Goal: Browse casually: Explore the website without a specific task or goal

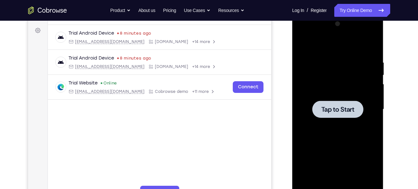
scroll to position [93, 0]
click at [339, 103] on div at bounding box center [337, 108] width 51 height 17
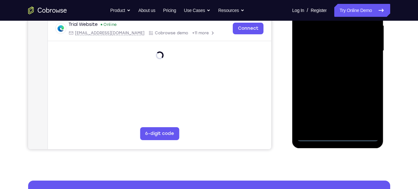
scroll to position [152, 0]
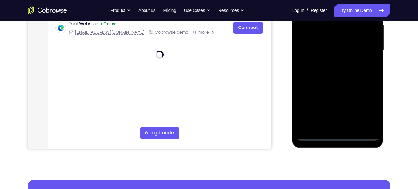
click at [336, 133] on div at bounding box center [337, 50] width 81 height 181
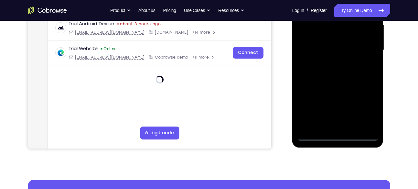
click at [337, 135] on div at bounding box center [337, 50] width 81 height 181
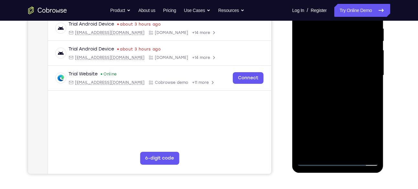
scroll to position [128, 0]
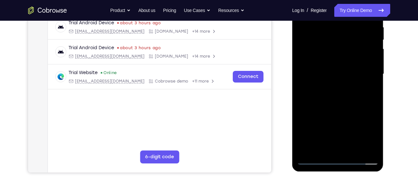
click at [364, 126] on div at bounding box center [337, 74] width 81 height 181
click at [358, 78] on div at bounding box center [337, 74] width 81 height 181
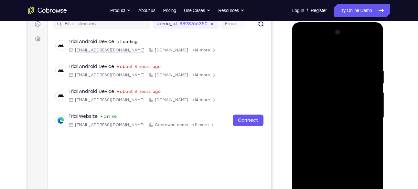
scroll to position [84, 0]
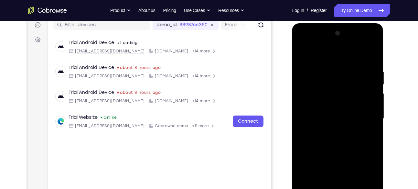
click at [309, 45] on div at bounding box center [337, 118] width 81 height 181
click at [365, 112] on div at bounding box center [337, 118] width 81 height 181
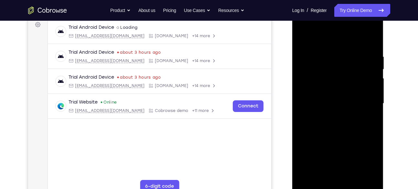
scroll to position [100, 0]
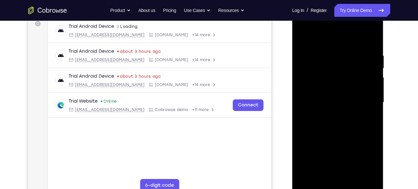
click at [330, 114] on div at bounding box center [337, 102] width 81 height 181
click at [334, 95] on div at bounding box center [337, 102] width 81 height 181
click at [329, 88] on div at bounding box center [337, 102] width 81 height 181
click at [369, 89] on div at bounding box center [337, 102] width 81 height 181
click at [328, 90] on div at bounding box center [337, 102] width 81 height 181
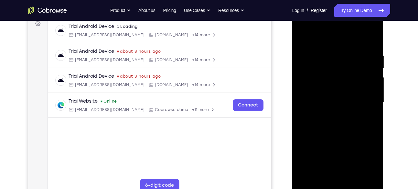
click at [340, 105] on div at bounding box center [337, 102] width 81 height 181
click at [339, 122] on div at bounding box center [337, 102] width 81 height 181
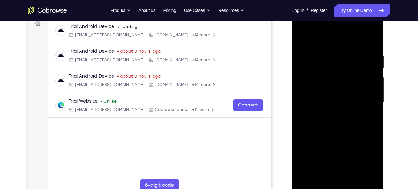
click at [339, 122] on div at bounding box center [337, 102] width 81 height 181
click at [340, 129] on div at bounding box center [337, 102] width 81 height 181
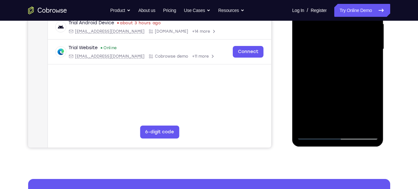
scroll to position [153, 0]
drag, startPoint x: 329, startPoint y: 96, endPoint x: 329, endPoint y: 65, distance: 31.3
click at [329, 65] on div at bounding box center [337, 48] width 81 height 181
drag, startPoint x: 329, startPoint y: 85, endPoint x: 326, endPoint y: 56, distance: 29.2
click at [326, 56] on div at bounding box center [337, 48] width 81 height 181
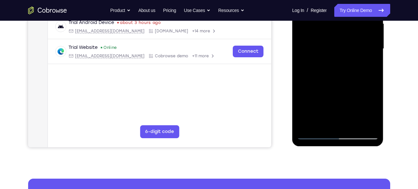
drag, startPoint x: 340, startPoint y: 90, endPoint x: 331, endPoint y: 30, distance: 60.7
click at [331, 30] on div at bounding box center [337, 48] width 81 height 181
drag, startPoint x: 333, startPoint y: 73, endPoint x: 335, endPoint y: 38, distance: 34.9
click at [335, 38] on div at bounding box center [337, 48] width 81 height 181
drag, startPoint x: 325, startPoint y: 110, endPoint x: 324, endPoint y: 83, distance: 26.5
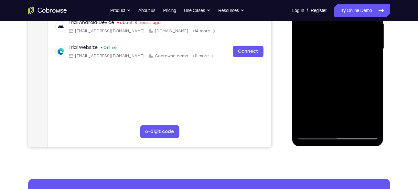
click at [324, 83] on div at bounding box center [337, 48] width 81 height 181
click at [309, 125] on div at bounding box center [337, 48] width 81 height 181
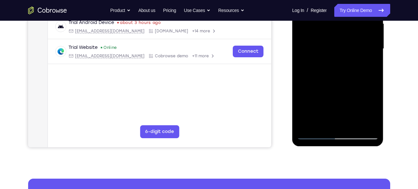
click at [309, 125] on div at bounding box center [337, 48] width 81 height 181
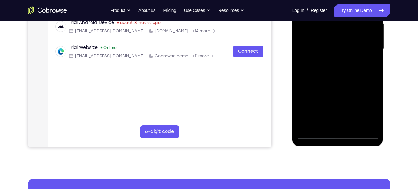
click at [309, 125] on div at bounding box center [337, 48] width 81 height 181
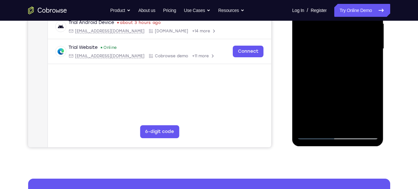
click at [309, 125] on div at bounding box center [337, 48] width 81 height 181
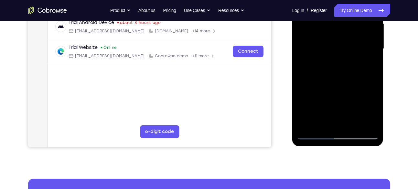
click at [309, 125] on div at bounding box center [337, 48] width 81 height 181
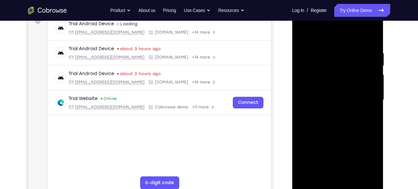
scroll to position [100, 0]
